Goal: Information Seeking & Learning: Check status

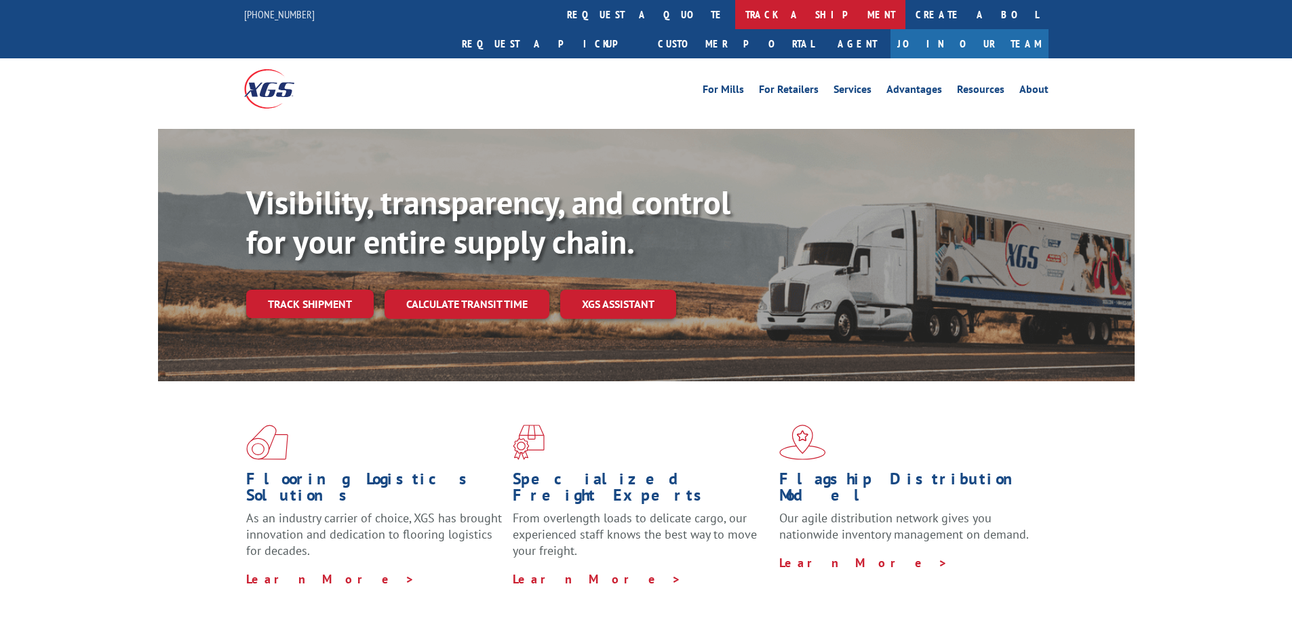
click at [735, 14] on link "track a shipment" at bounding box center [820, 14] width 170 height 29
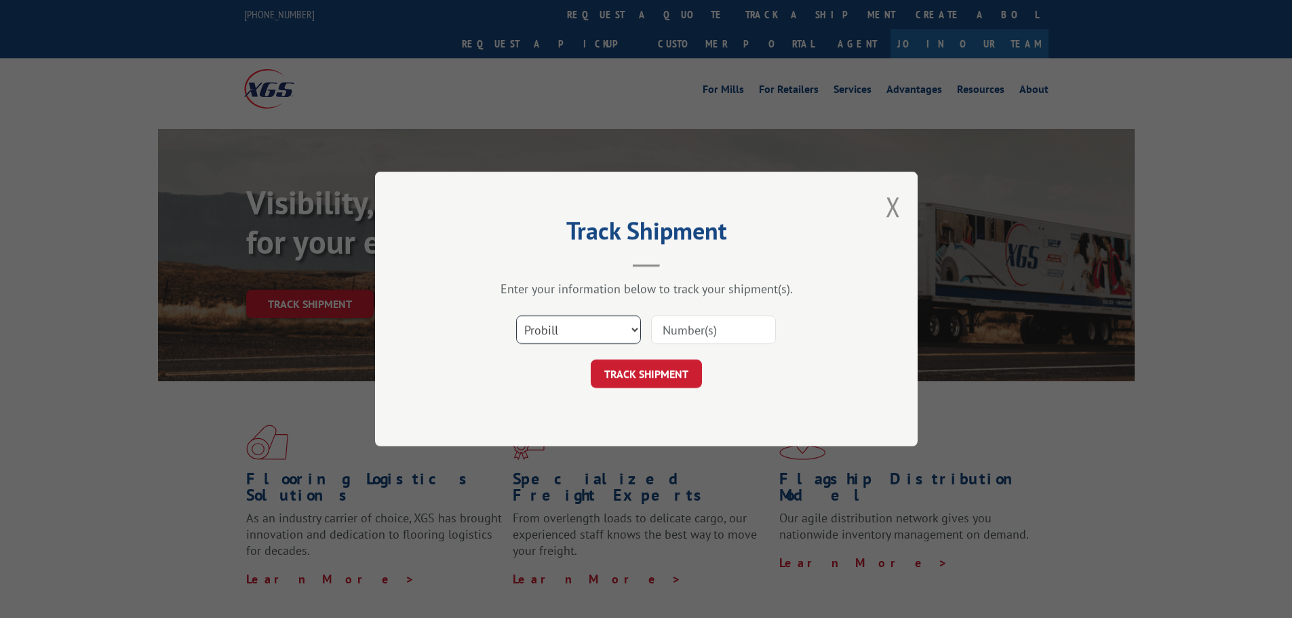
click at [572, 332] on select "Select category... Probill BOL PO" at bounding box center [578, 329] width 125 height 28
select select "bol"
click at [516, 315] on select "Select category... Probill BOL PO" at bounding box center [578, 329] width 125 height 28
click at [642, 375] on button "TRACK SHIPMENT" at bounding box center [646, 373] width 111 height 28
click at [711, 322] on input at bounding box center [713, 329] width 125 height 28
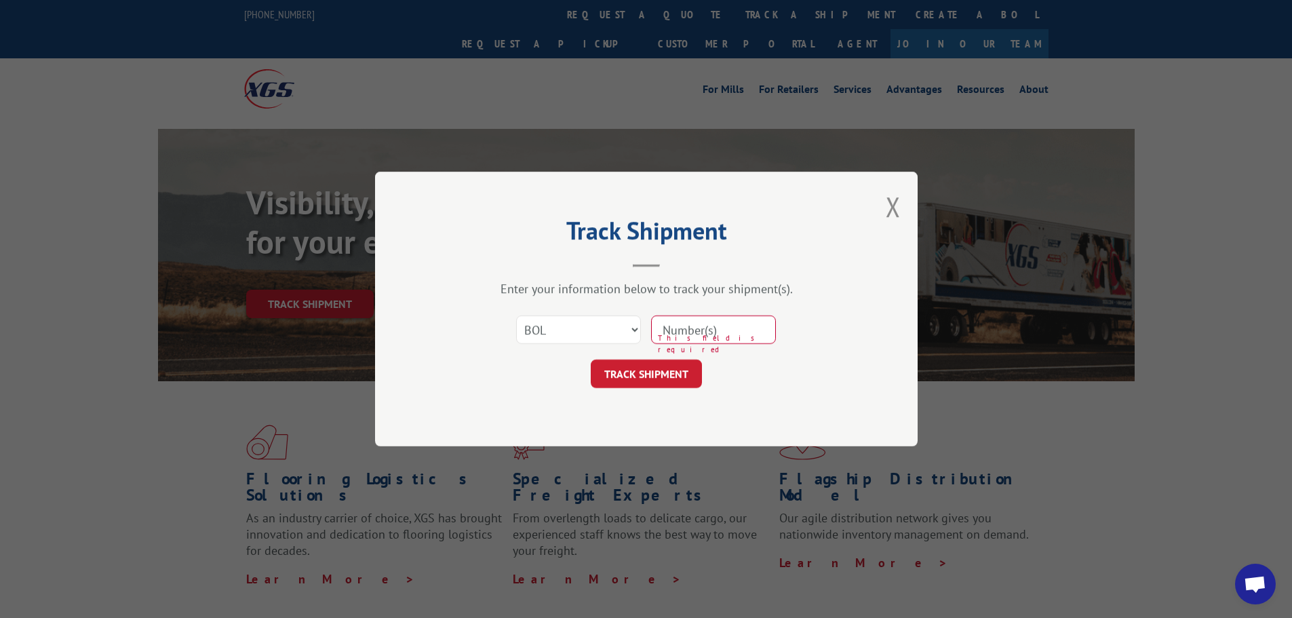
paste input "2879895"
type input "2879895"
click at [658, 374] on button "TRACK SHIPMENT" at bounding box center [646, 373] width 111 height 28
